Goal: Information Seeking & Learning: Learn about a topic

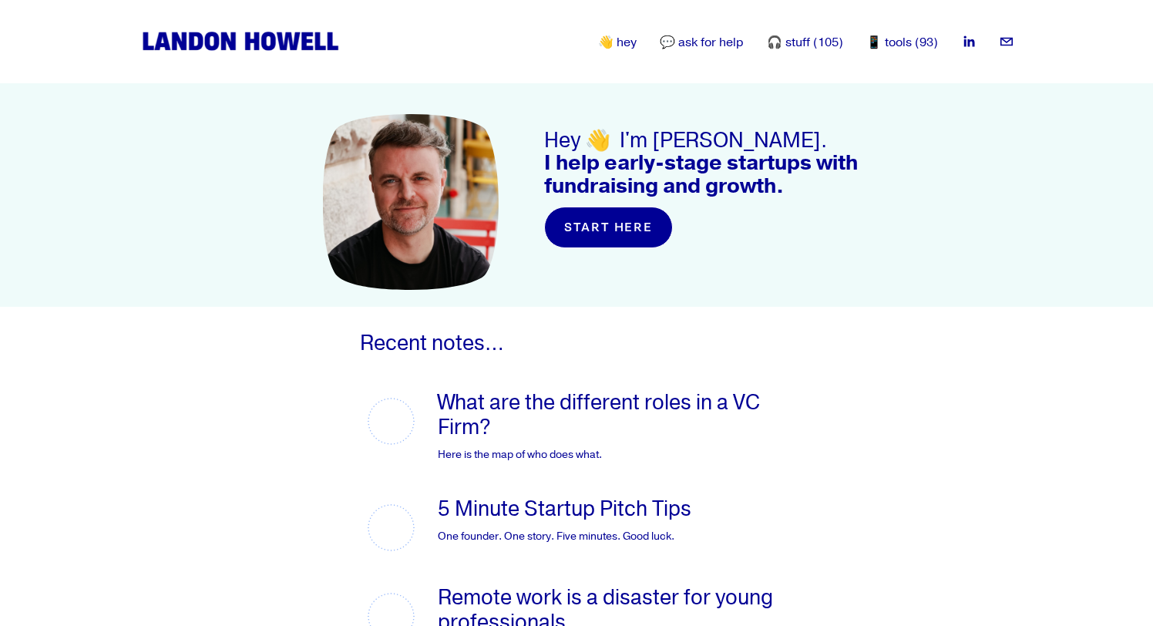
click at [804, 44] on link "🎧 stuff (105)" at bounding box center [805, 42] width 76 height 18
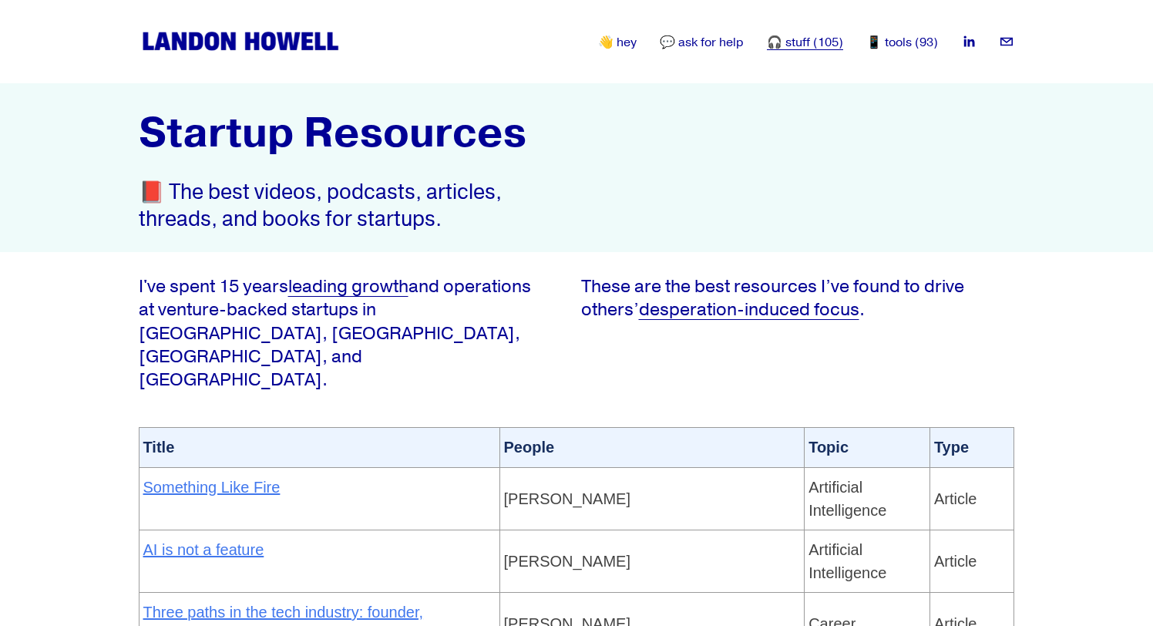
click at [290, 42] on img at bounding box center [240, 41] width 203 height 25
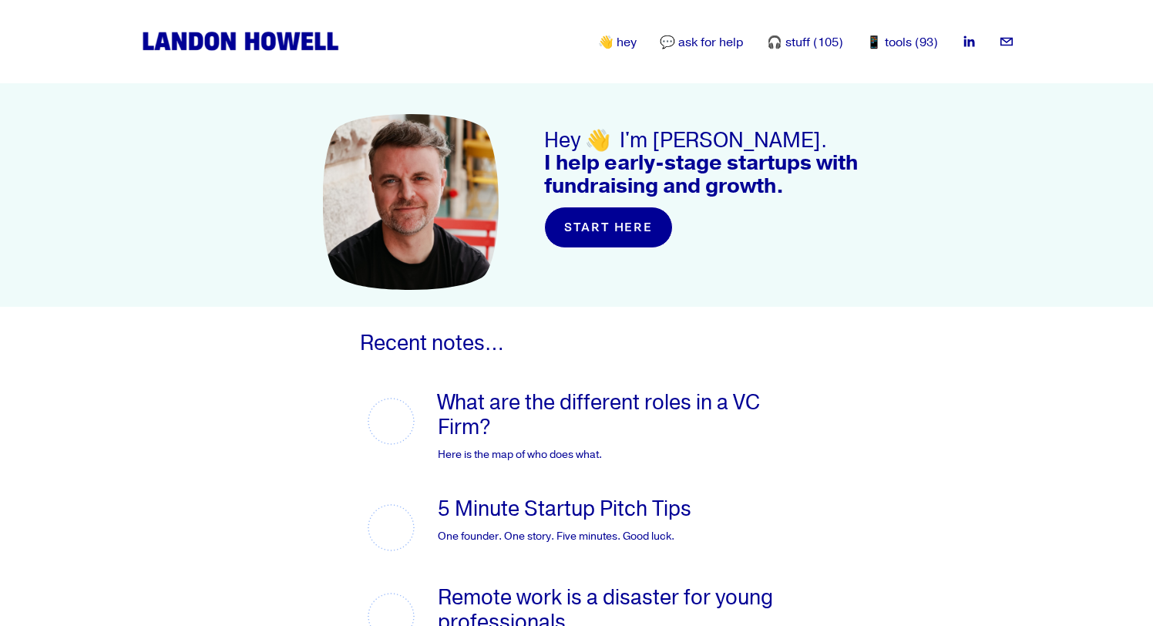
click at [636, 53] on div "👋 hey 💬 ask for help 🎧 stuff (105) 📱 tools (93)" at bounding box center [538, 41] width 799 height 25
click at [631, 42] on link "👋 hey" at bounding box center [617, 42] width 39 height 18
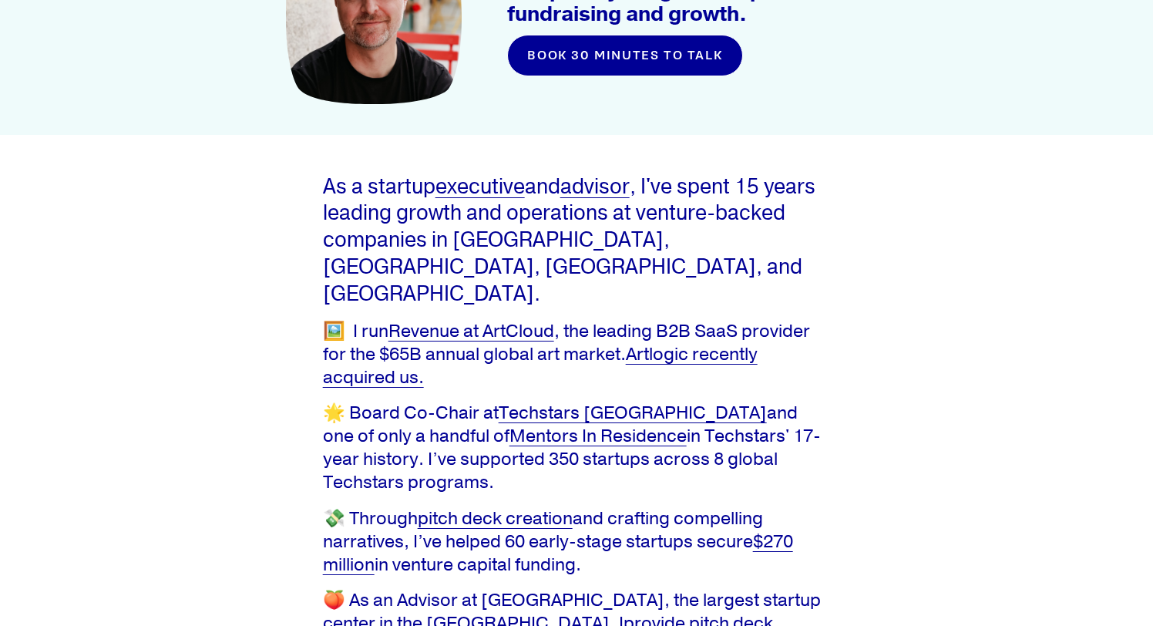
scroll to position [189, 0]
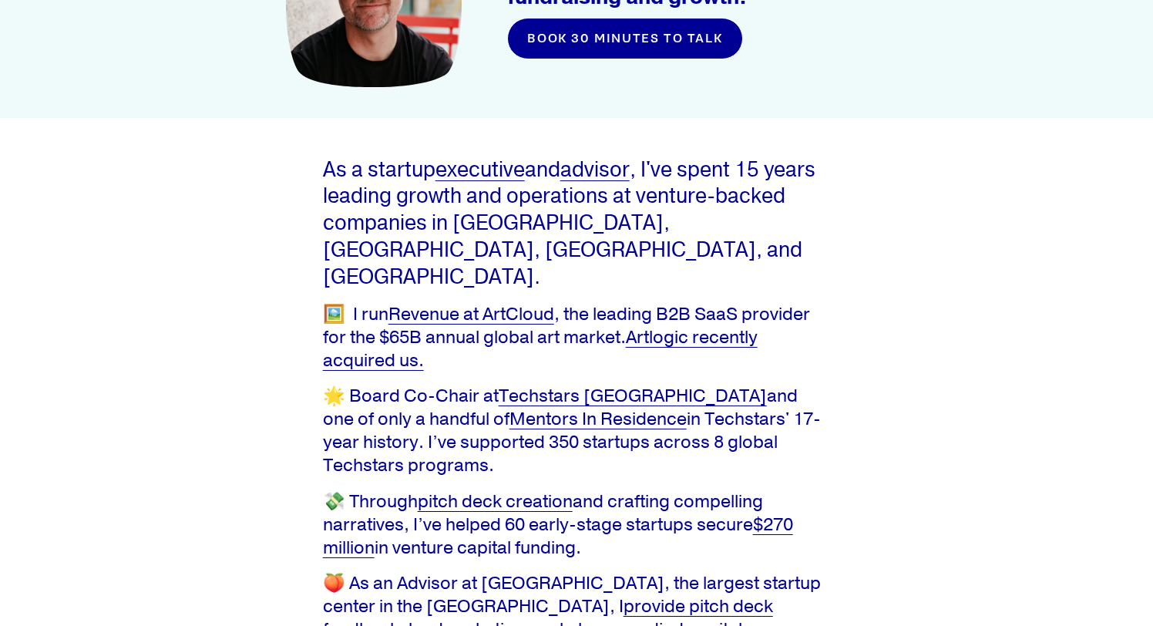
click at [688, 326] on link "Artlogic recently acquired us." at bounding box center [540, 348] width 435 height 45
